Goal: Check status: Check status

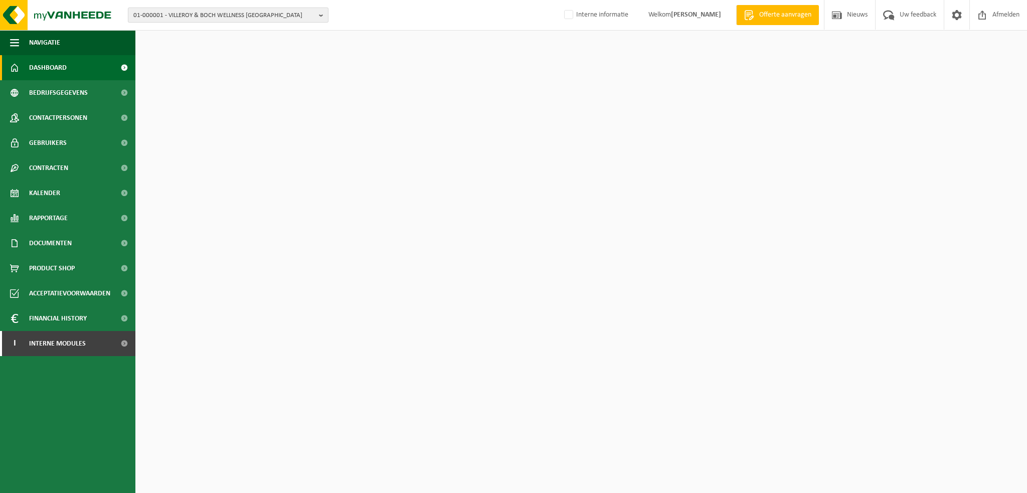
click at [194, 17] on span "01-000001 - VILLEROY & BOCH WELLNESS NV" at bounding box center [223, 15] width 181 height 15
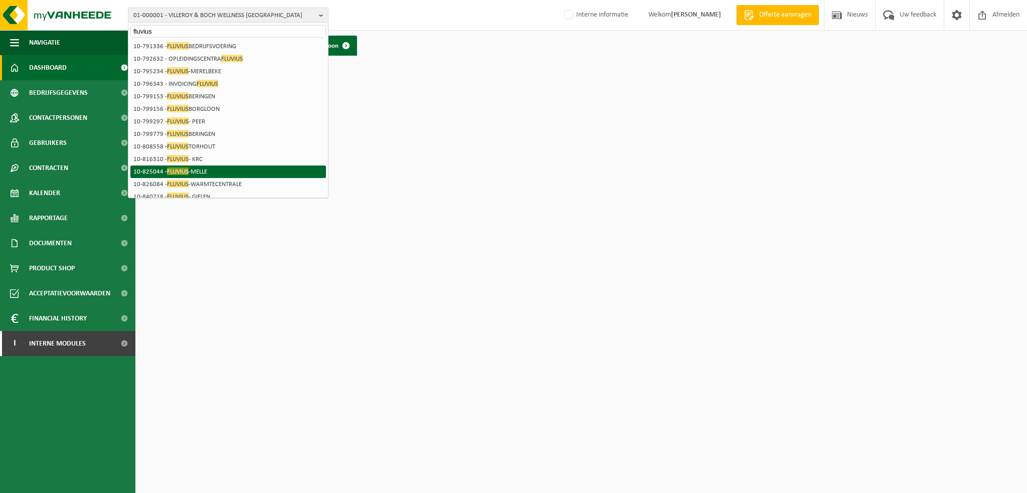
type input "fluvius"
click at [194, 169] on li "10-825044 - FLUVIUS -MELLE" at bounding box center [228, 171] width 196 height 13
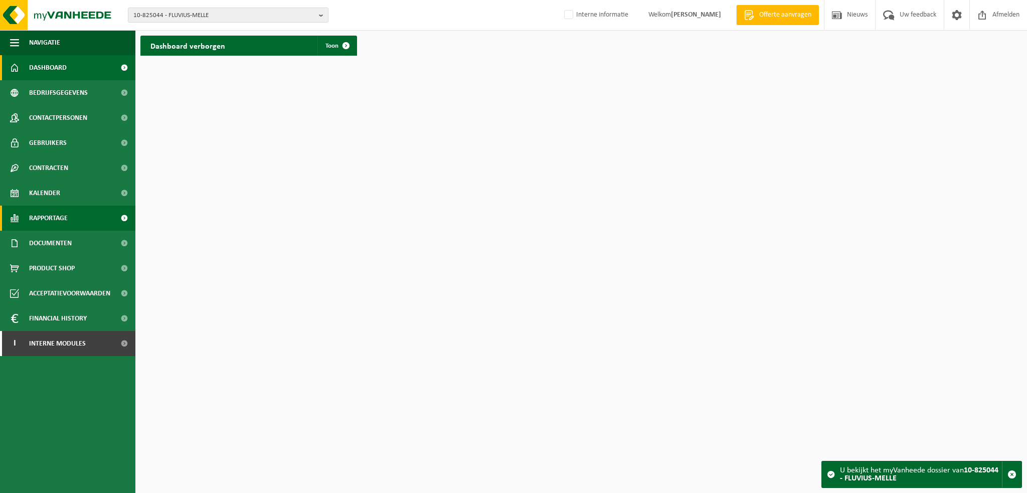
click at [52, 219] on span "Rapportage" at bounding box center [48, 218] width 39 height 25
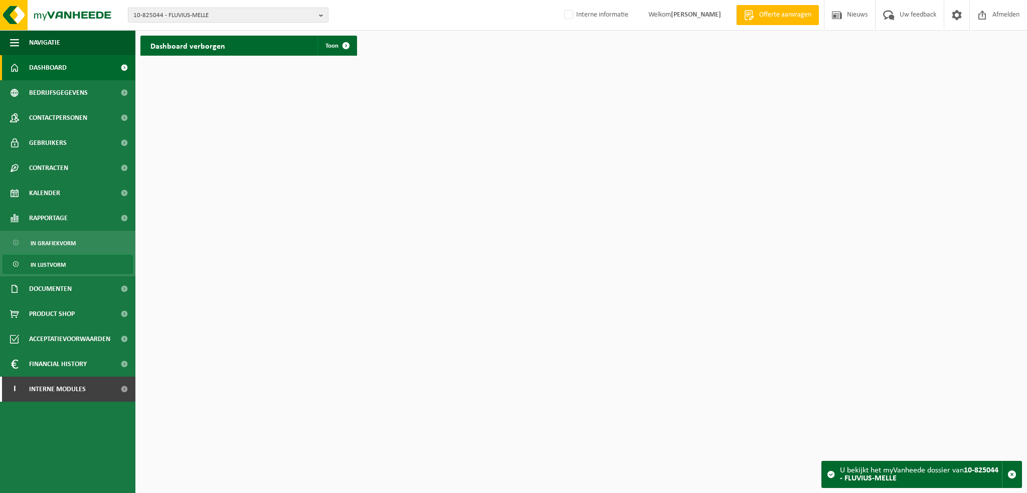
click at [52, 265] on span "In lijstvorm" at bounding box center [48, 264] width 35 height 19
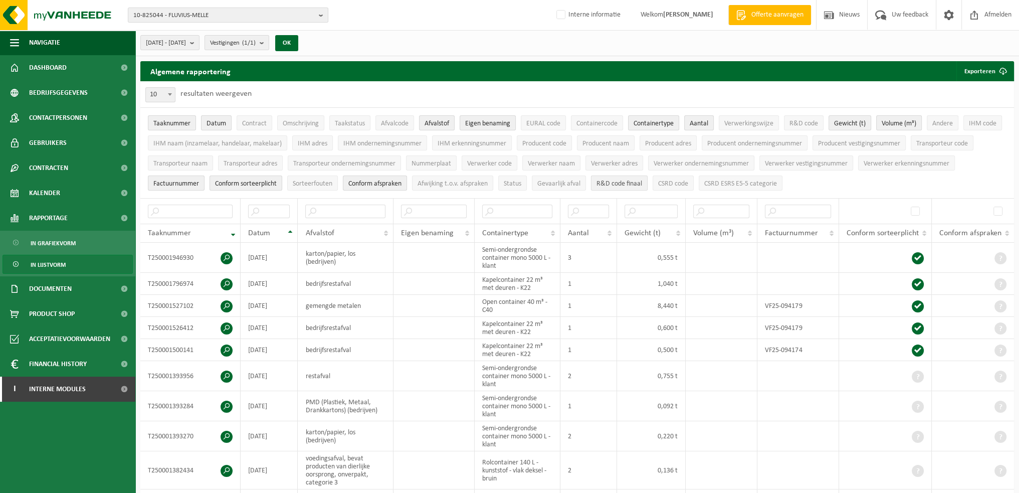
click at [619, 187] on button "R&D code finaal" at bounding box center [619, 182] width 57 height 15
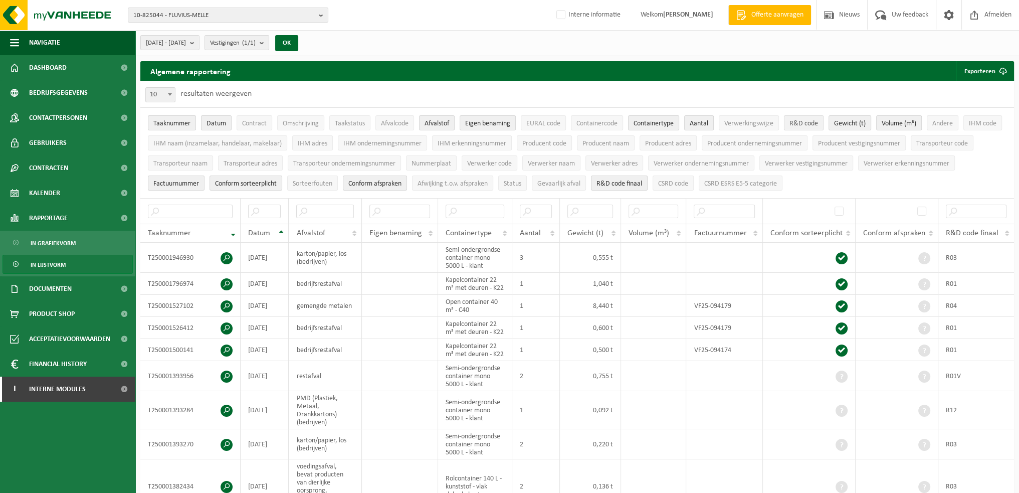
click at [799, 125] on span "R&D code" at bounding box center [804, 124] width 29 height 8
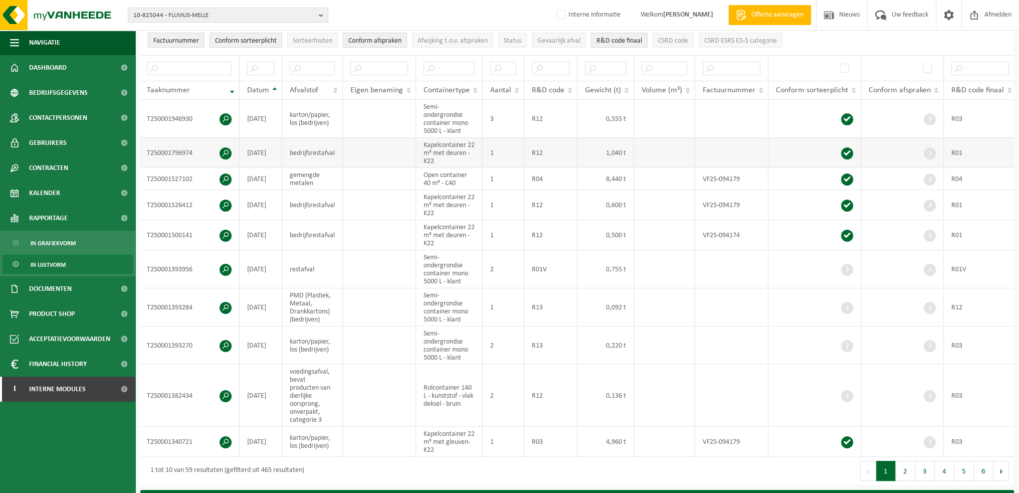
scroll to position [150, 0]
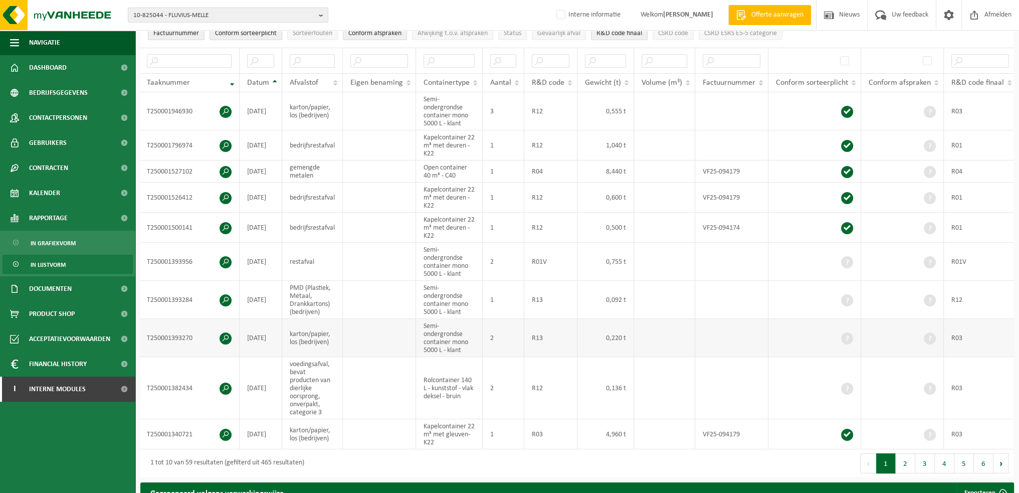
click at [537, 336] on td "R13" at bounding box center [550, 338] width 53 height 38
click at [940, 302] on td at bounding box center [902, 300] width 83 height 38
click at [539, 305] on td "R13" at bounding box center [550, 300] width 53 height 38
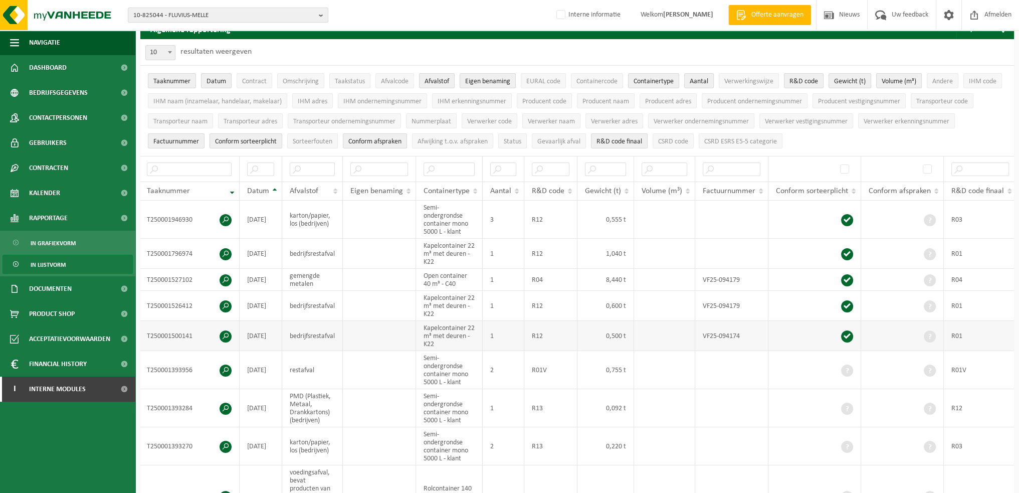
scroll to position [0, 0]
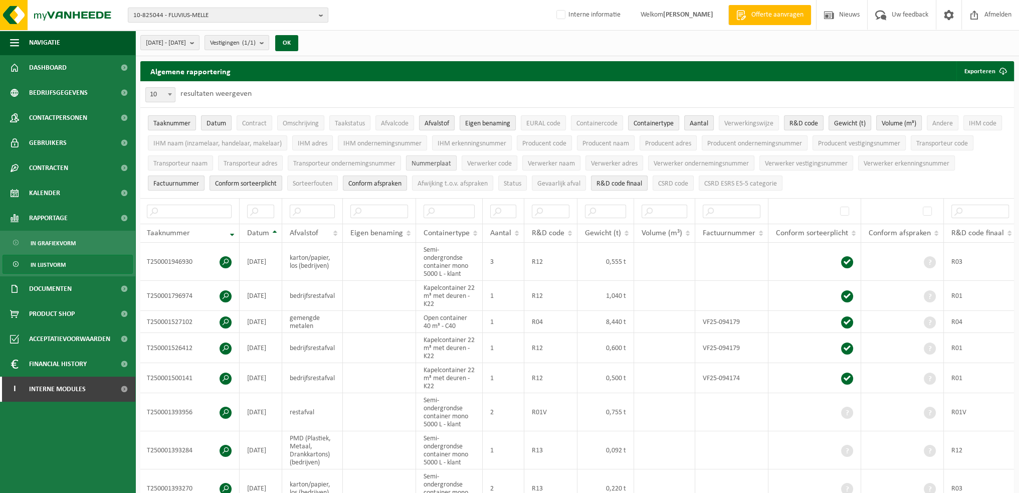
drag, startPoint x: 401, startPoint y: 123, endPoint x: 413, endPoint y: 165, distance: 43.3
click at [427, 273] on div "10 25 50 100 10 resultaten weergeven Taaknummer Datum Contract Omschrijving Taa…" at bounding box center [577, 354] width 874 height 546
click at [392, 122] on span "Afvalcode" at bounding box center [395, 124] width 28 height 8
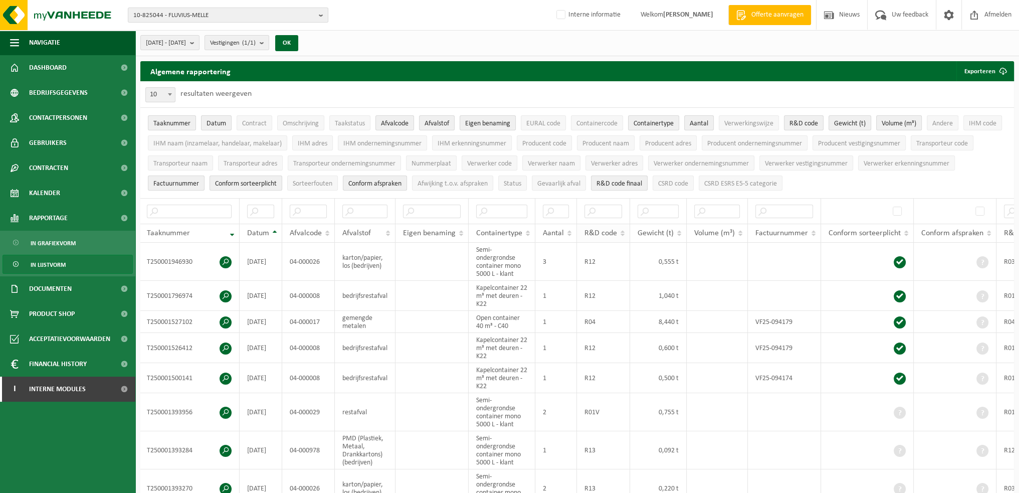
click at [615, 234] on span "R&D code" at bounding box center [601, 233] width 33 height 8
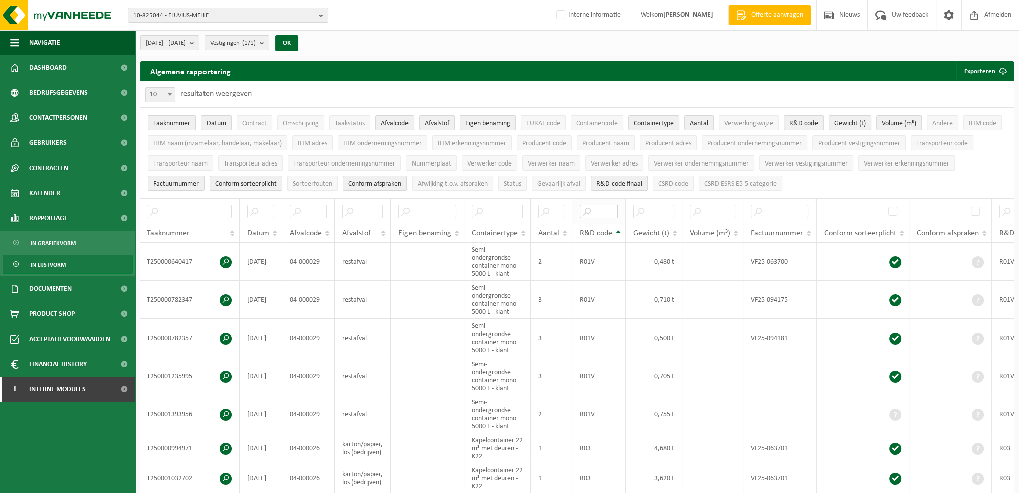
click at [607, 210] on input "text" at bounding box center [599, 212] width 38 height 14
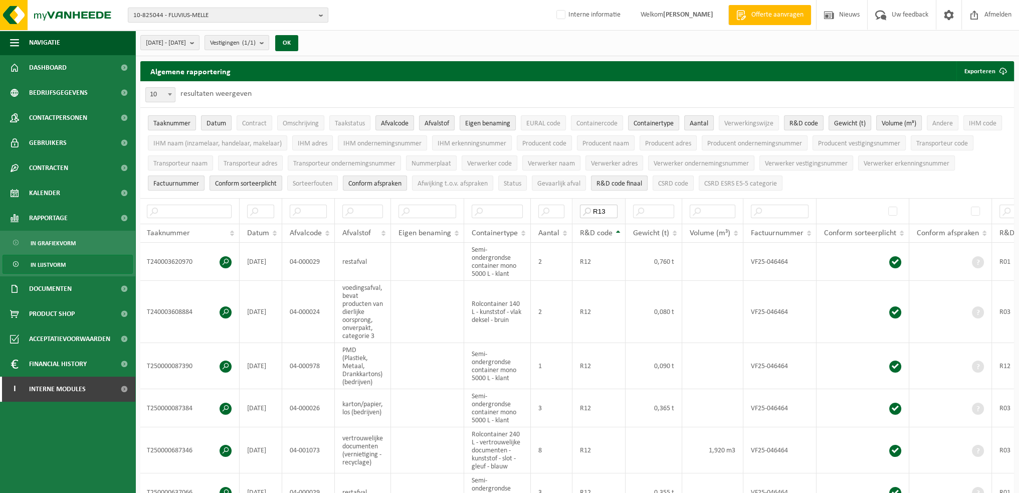
type input "R13"
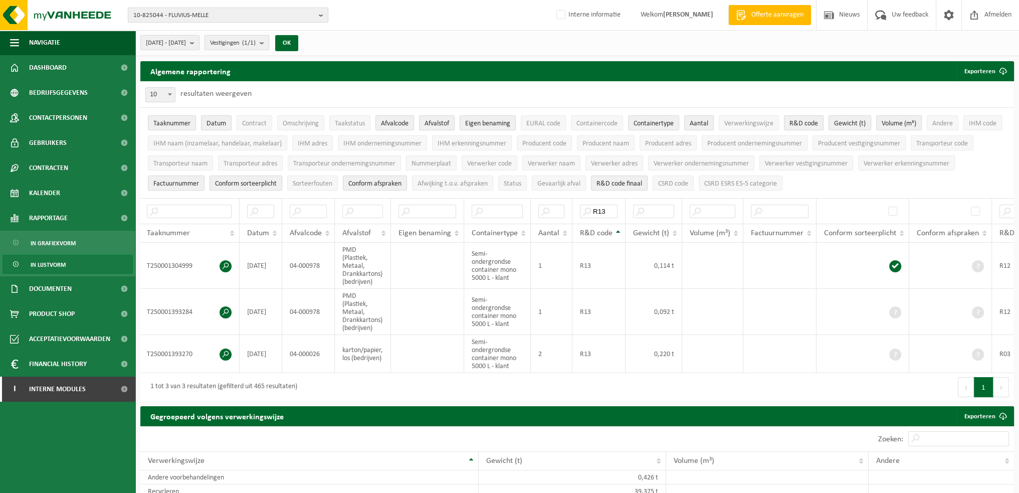
click at [208, 18] on span "10-825044 - FLUVIUS-MELLE" at bounding box center [223, 15] width 181 height 15
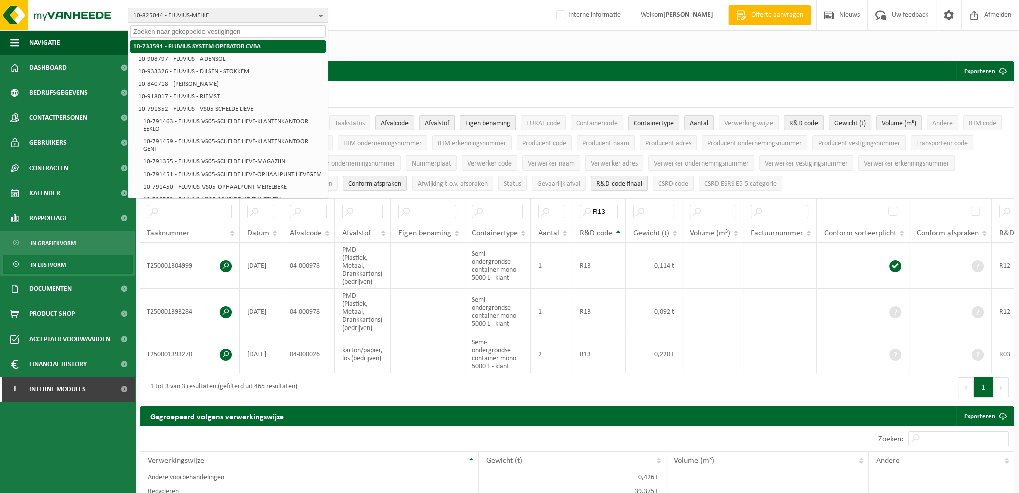
click at [204, 46] on strong "10-733591 - FLUVIUS SYSTEM OPERATOR CVBA" at bounding box center [196, 46] width 127 height 7
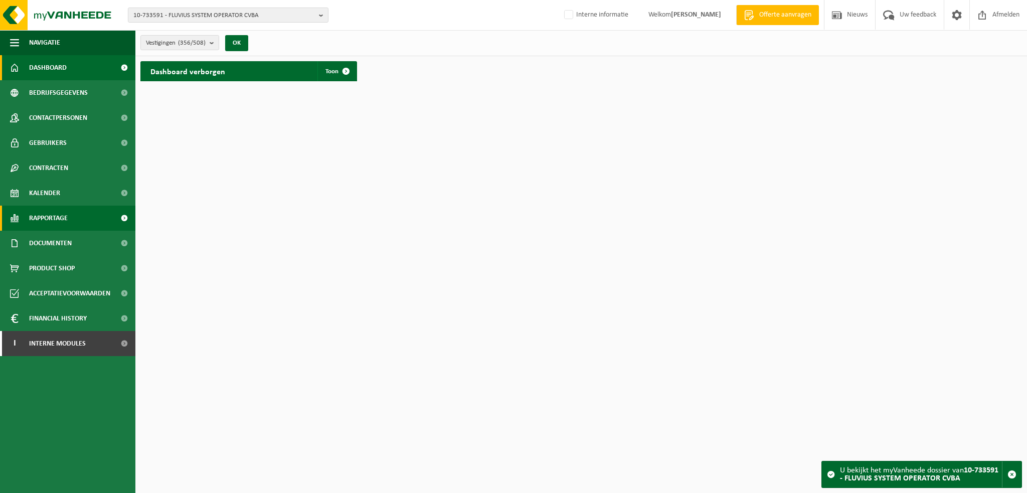
click at [49, 220] on span "Rapportage" at bounding box center [48, 218] width 39 height 25
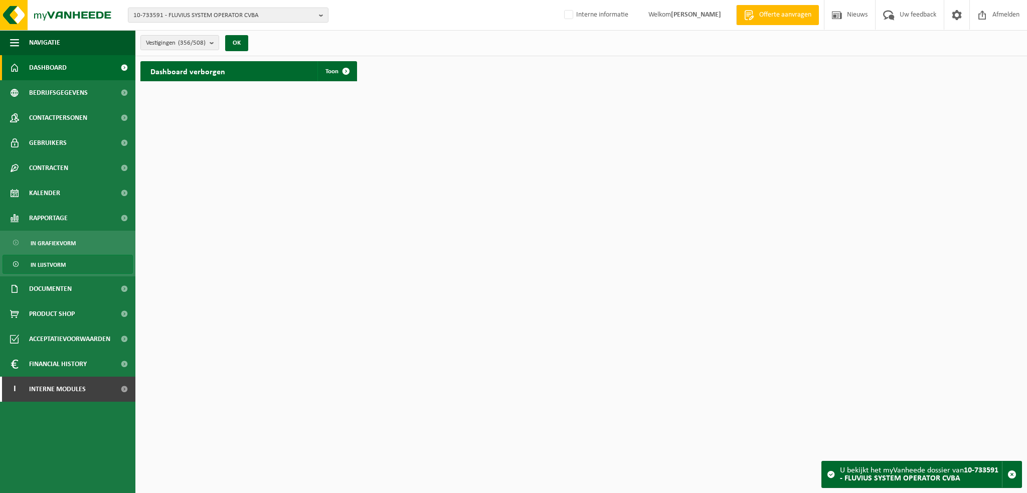
click at [57, 265] on span "In lijstvorm" at bounding box center [48, 264] width 35 height 19
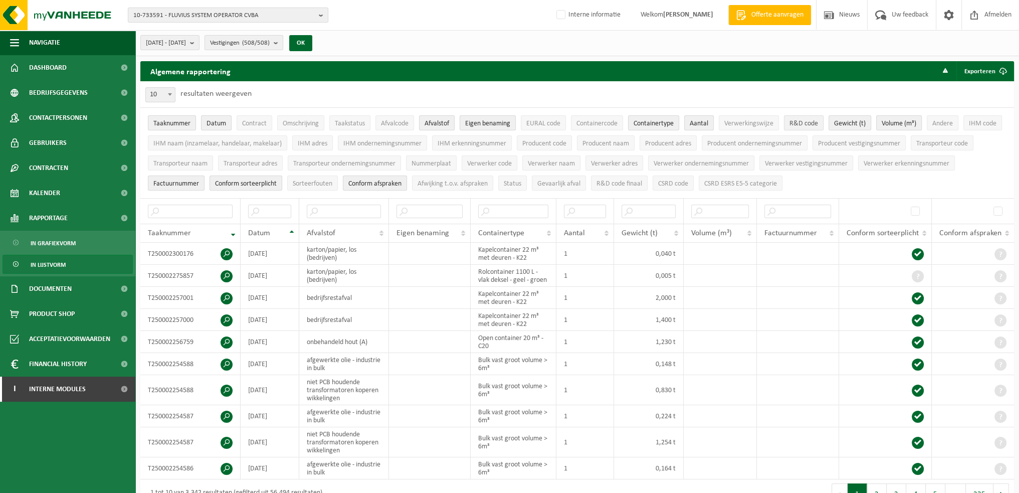
click at [801, 120] on span "R&D code" at bounding box center [804, 124] width 29 height 8
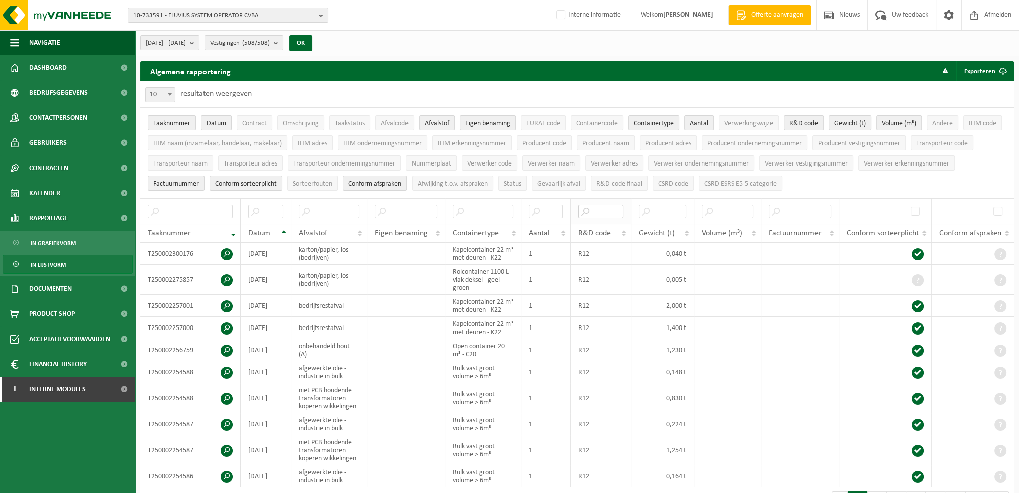
click at [598, 210] on input "text" at bounding box center [601, 212] width 45 height 14
type input "r13"
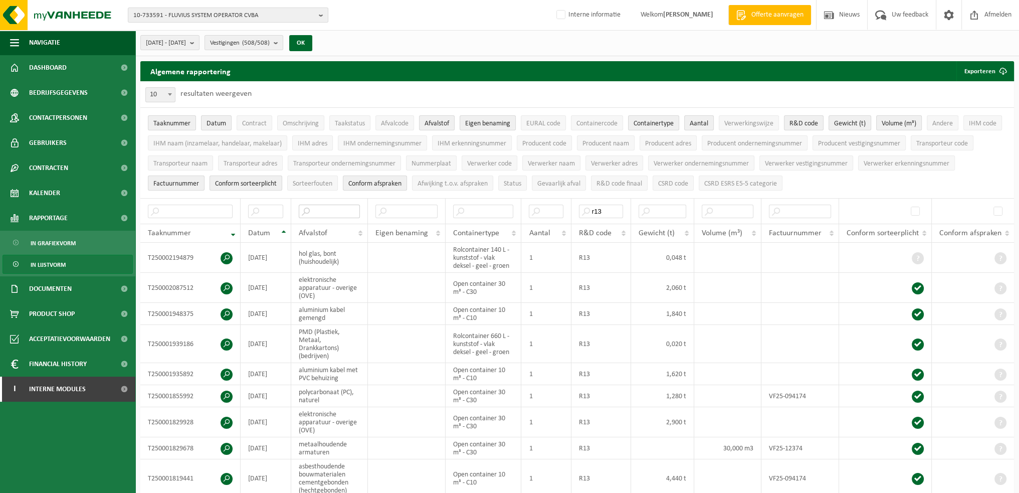
click at [336, 210] on input "text" at bounding box center [329, 212] width 61 height 14
click at [350, 376] on td "aluminium kabel met PVC behuizing" at bounding box center [329, 374] width 77 height 22
click at [397, 374] on td at bounding box center [406, 374] width 77 height 22
click at [549, 163] on span "Verwerker naam" at bounding box center [551, 164] width 47 height 8
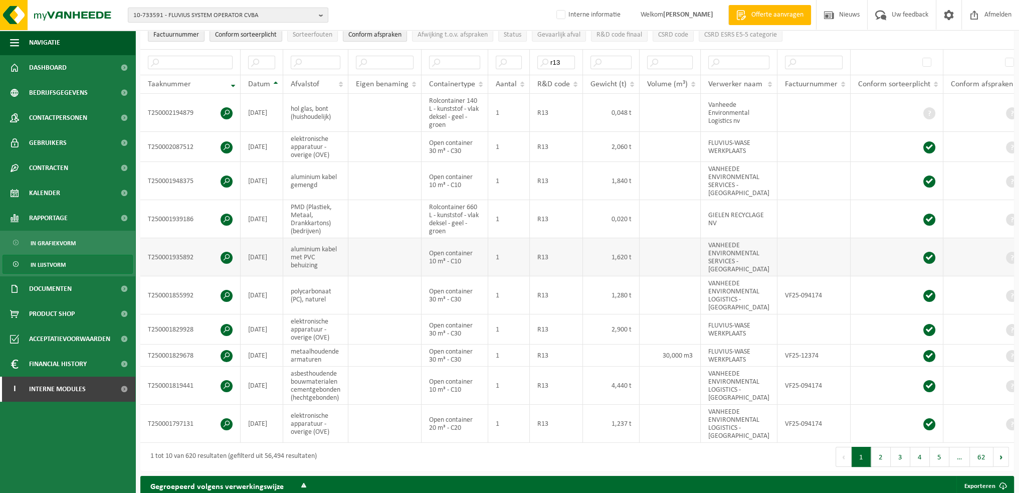
scroll to position [150, 0]
